Goal: Information Seeking & Learning: Find contact information

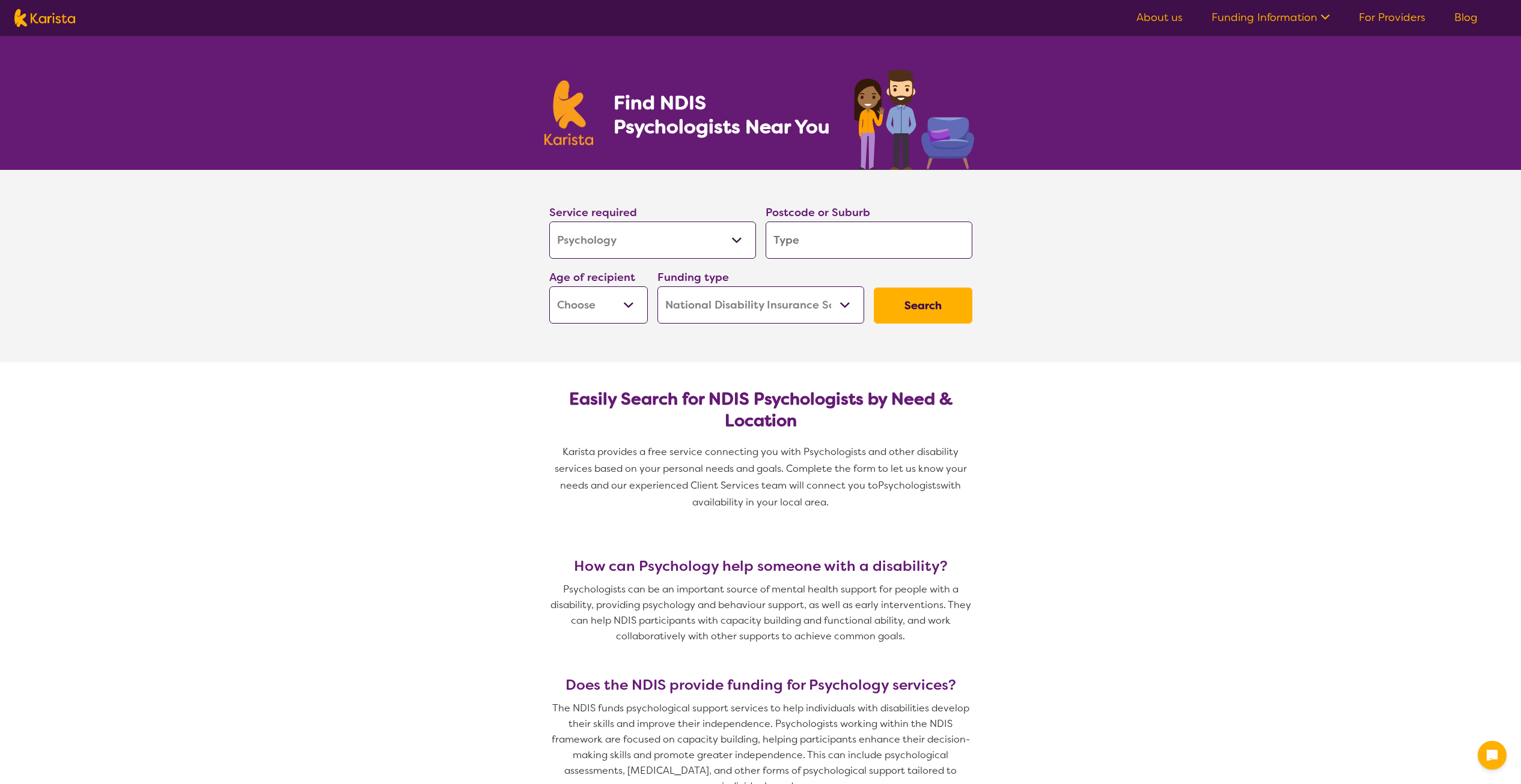
select select "Psychology"
select select "NDIS"
select select "Psychology"
select select "NDIS"
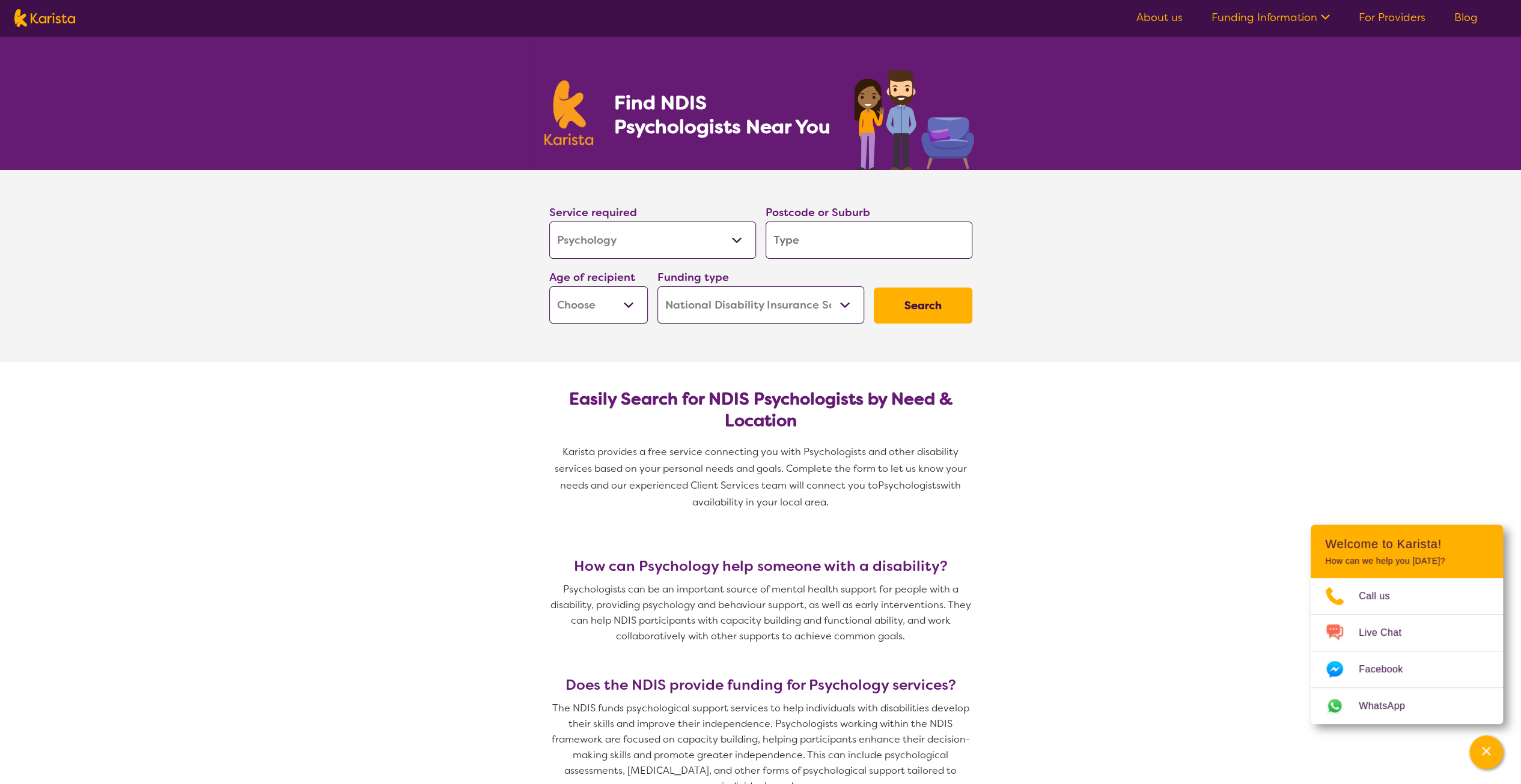
click at [784, 243] on input "search" at bounding box center [869, 240] width 206 height 37
type input "2"
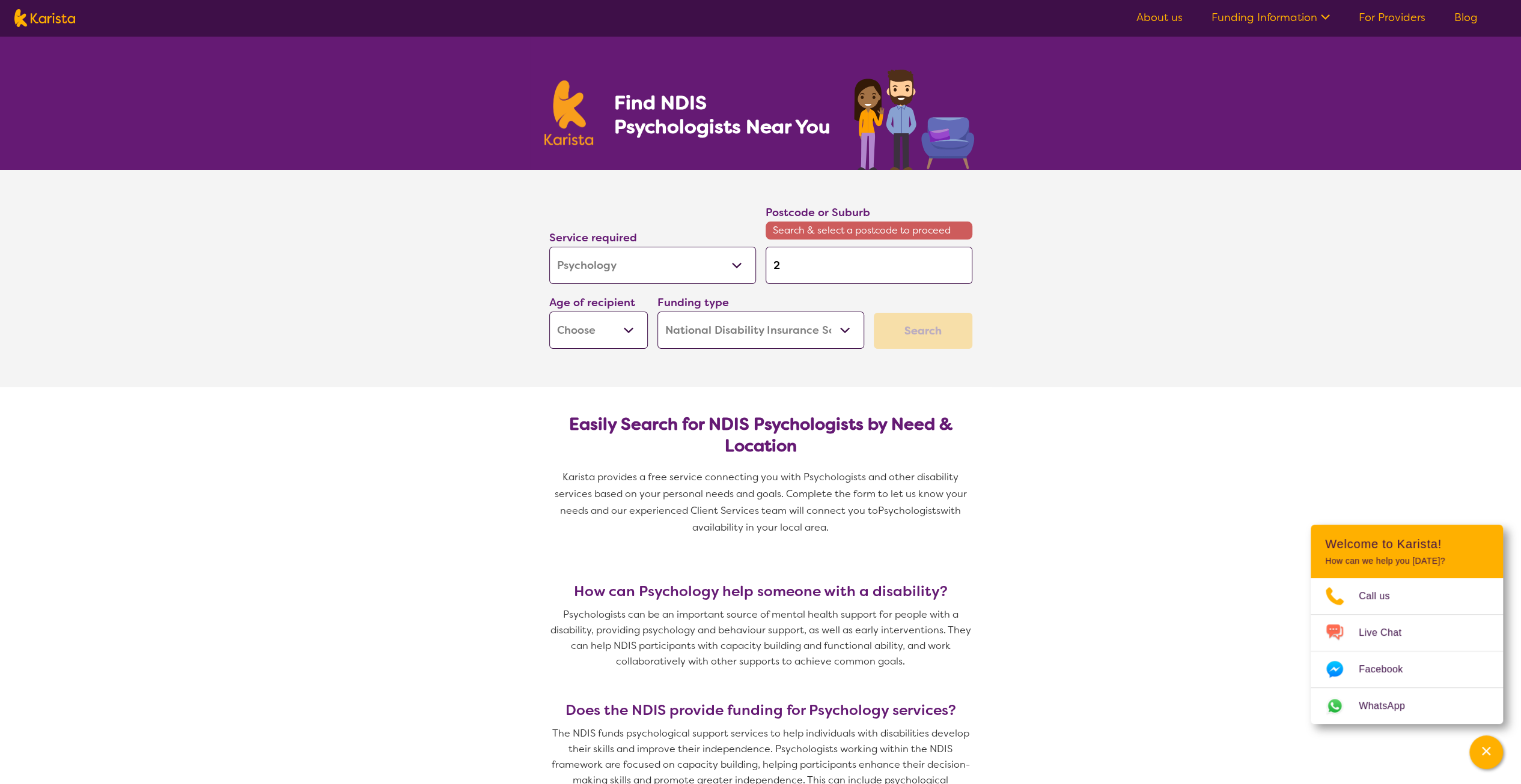
type input "25"
type input "251"
type input "2515"
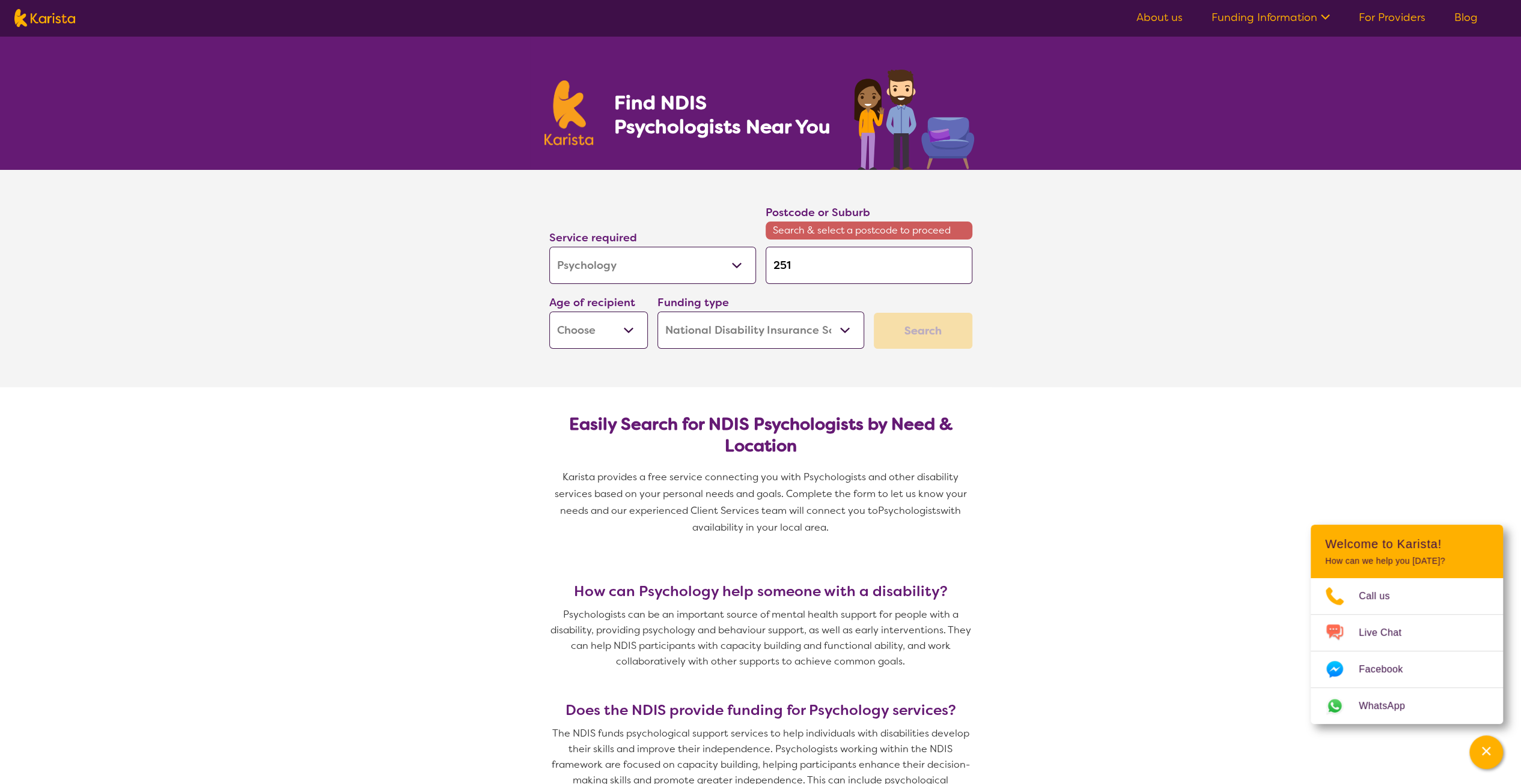
type input "2515"
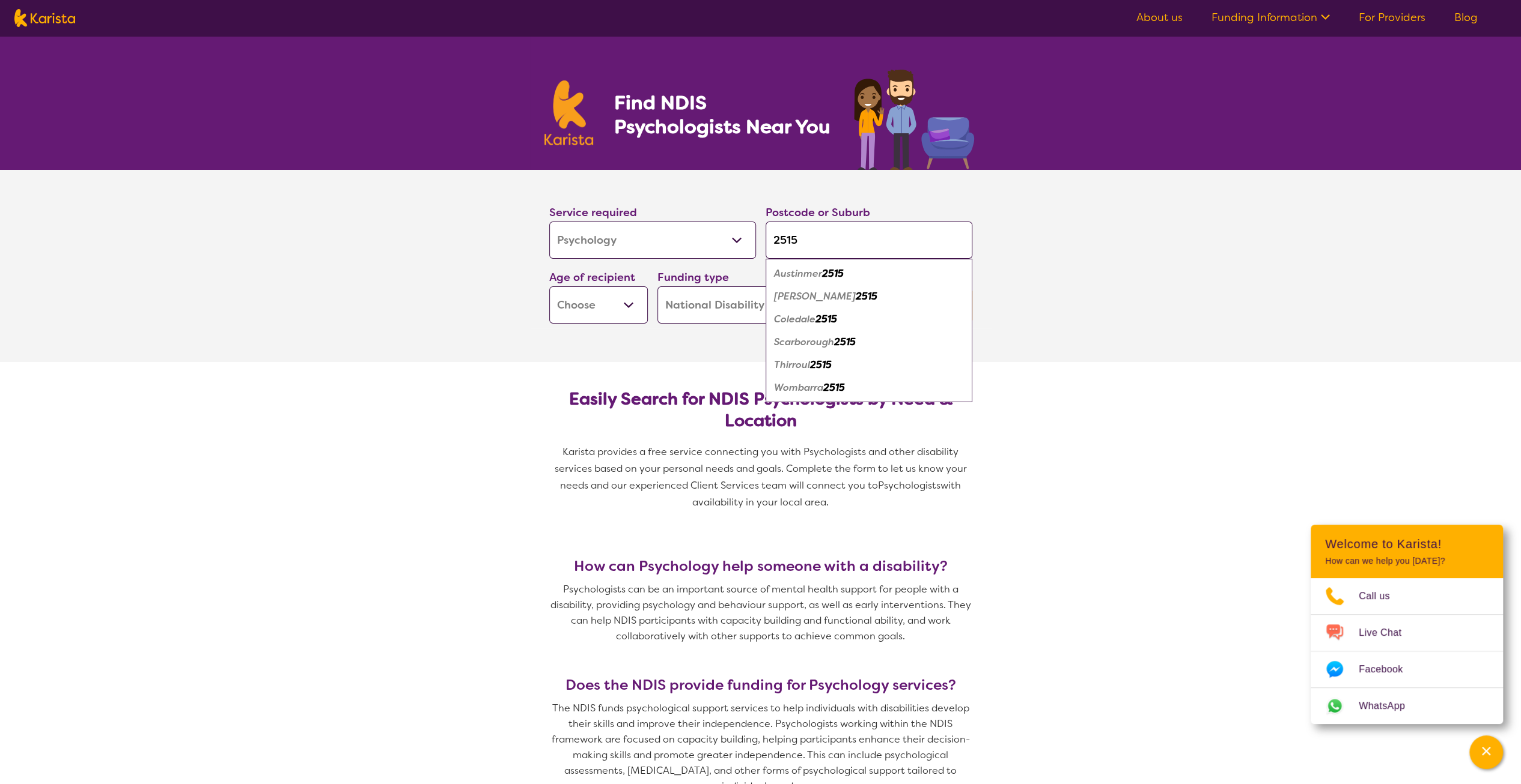
type input "2515"
click at [627, 308] on select "Early Childhood - 0 to 9 Child - 10 to 11 Adolescent - 12 to 17 Adult - 18 to 6…" at bounding box center [599, 305] width 98 height 37
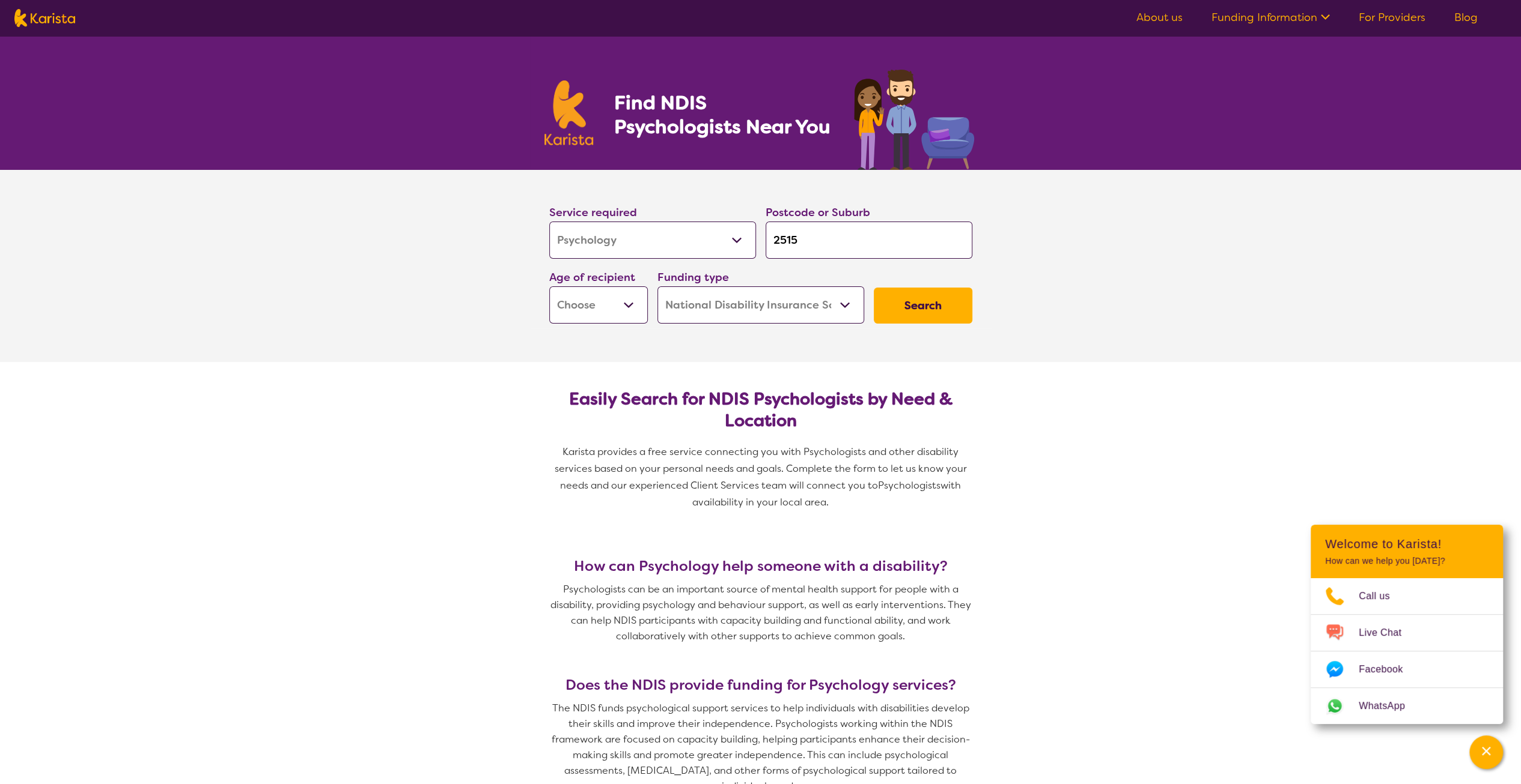
select select "AS"
click at [550, 286] on select "Early Childhood - 0 to 9 Child - 10 to 11 Adolescent - 12 to 17 Adult - 18 to 6…" at bounding box center [599, 305] width 98 height 37
select select "AS"
click at [920, 308] on button "Search" at bounding box center [923, 305] width 98 height 36
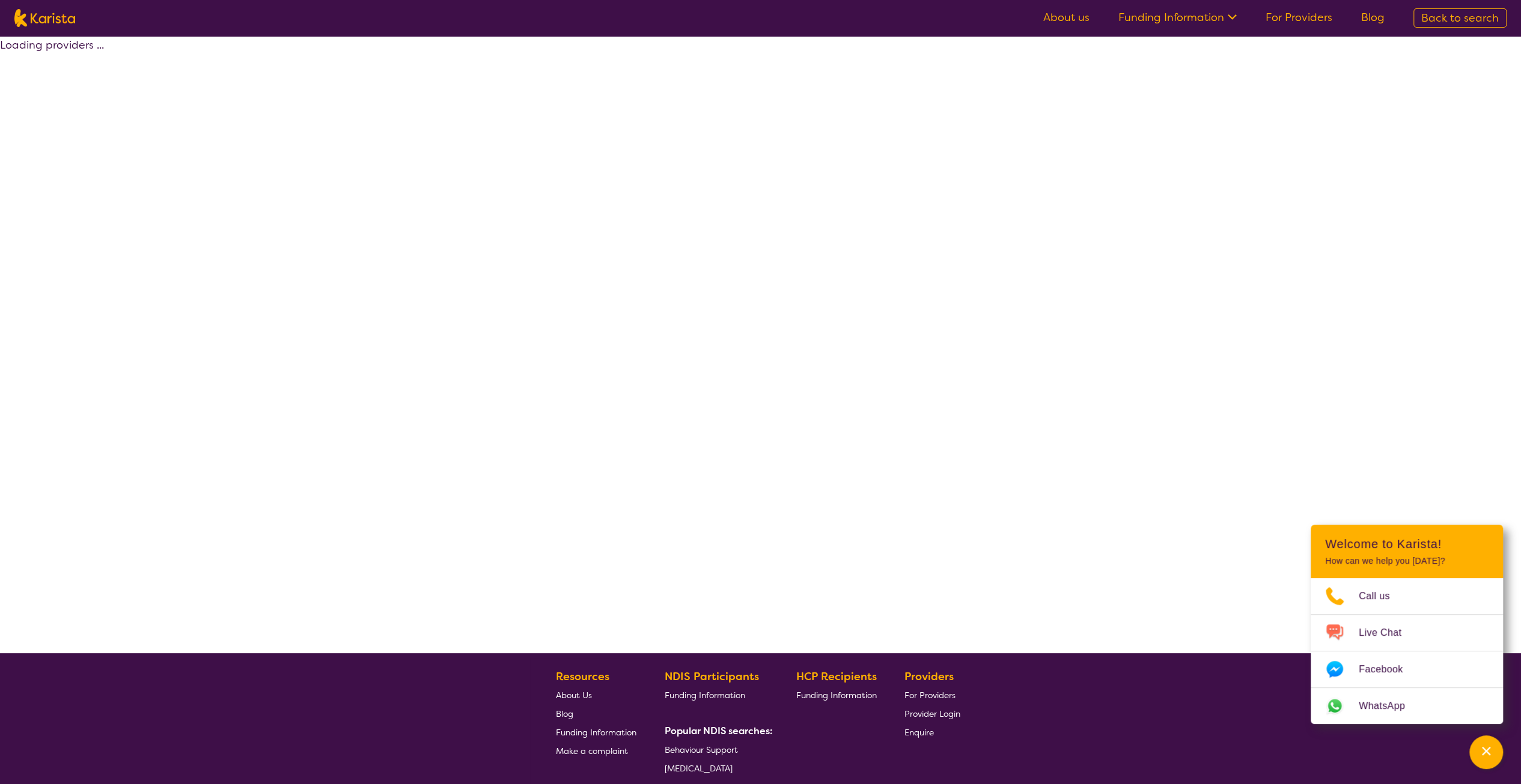
select select "by_score"
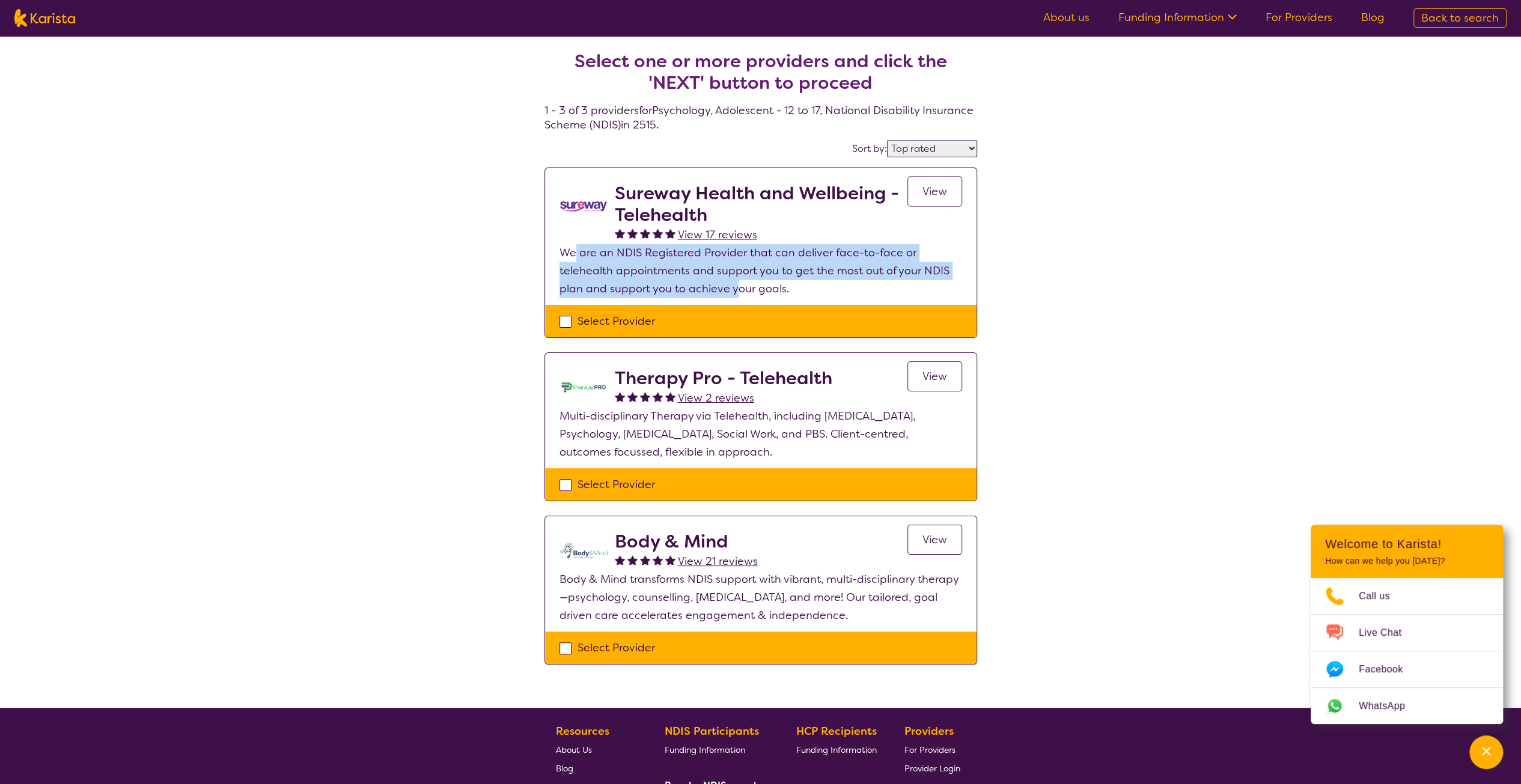
drag, startPoint x: 576, startPoint y: 255, endPoint x: 734, endPoint y: 288, distance: 161.4
click at [734, 288] on p "We are an NDIS Registered Provider that can deliver face-to-face or telehealth …" at bounding box center [760, 271] width 403 height 54
